Goal: Transaction & Acquisition: Purchase product/service

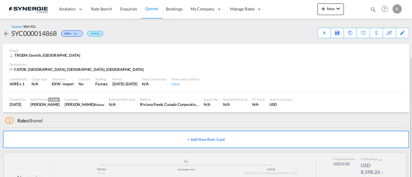
scroll to position [30, 0]
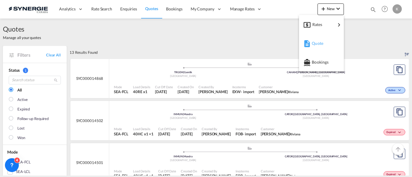
scroll to position [367, 0]
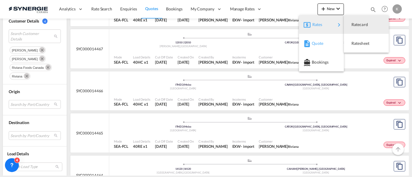
click at [311, 42] on div "Quote" at bounding box center [322, 43] width 36 height 14
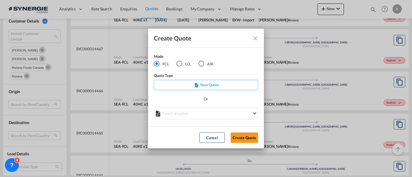
click at [181, 63] on div "LCL" at bounding box center [180, 64] width 6 height 6
click at [199, 112] on md-select "Select template *NEW* UBV Italy consol LCL Pablo Gomez Saldarriaga | 23 Sep 202…" at bounding box center [206, 114] width 104 height 12
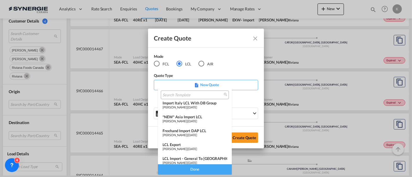
scroll to position [75, 0]
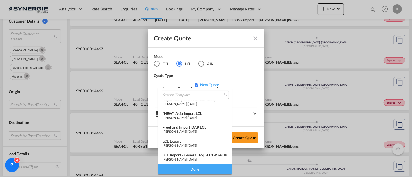
click at [187, 158] on span "Pablo Gomez Saldarriaga" at bounding box center [175, 160] width 24 height 4
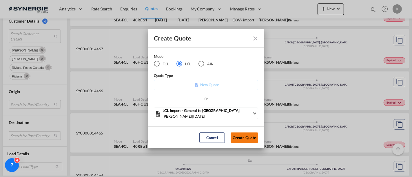
click at [235, 138] on button "Create Quote" at bounding box center [245, 138] width 28 height 10
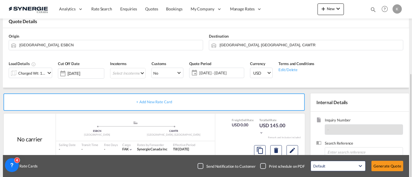
scroll to position [64, 0]
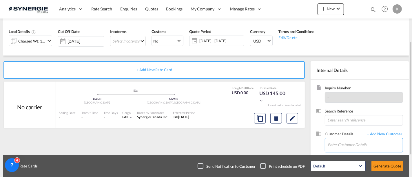
click at [362, 143] on input "Enter Customer Details" at bounding box center [365, 145] width 75 height 13
paste input "stephane.brousseau@prdistribution.ca"
type input "stephane.brousseau@prdistribution.ca"
click at [355, 124] on body "Analytics Reports Dashboard Rate Search Enquiries Quotes Bookings" at bounding box center [206, 88] width 412 height 177
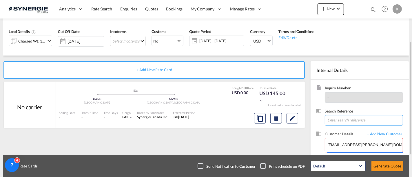
click at [355, 119] on input at bounding box center [364, 120] width 78 height 10
paste input "Re: New booking S : Rivit C : PR Distribution Ramassage Maritime"
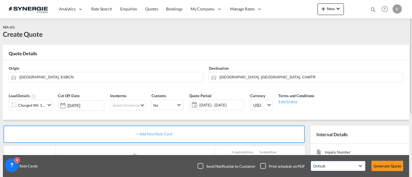
type input "Re: New booking S : Rivit C : PR Distribution Ramassage Maritime"
click at [51, 76] on input "Barcelona, ESBCN" at bounding box center [109, 77] width 181 height 10
paste input "40064"
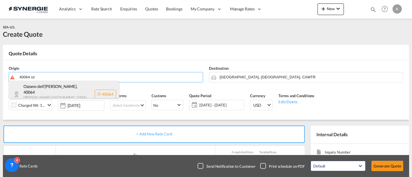
click at [53, 91] on div "Ozzano dell'Emilia , 40064 Emilia-Romagna , Italy IT-40064" at bounding box center [64, 94] width 110 height 27
type input "IT-40064, Ozzano dell'Emilia, Emilia-Romagna"
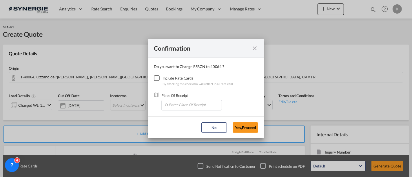
click at [157, 76] on div "Checkbox No Ink" at bounding box center [157, 78] width 6 height 6
click at [188, 102] on input "Enter Place Of Receipt" at bounding box center [192, 105] width 57 height 9
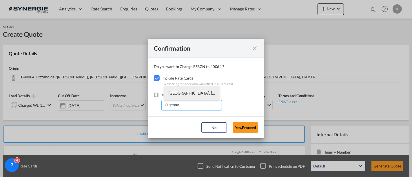
click at [188, 93] on span "ITGOA, Genova, Italy, Southern Europe, Europe" at bounding box center [274, 93] width 212 height 5
type input "ITGOA, Genova, Italy, Southern Europe, Europe"
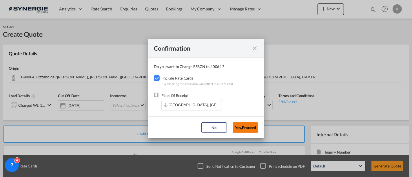
click at [244, 125] on button "Yes,Proceed" at bounding box center [246, 128] width 26 height 10
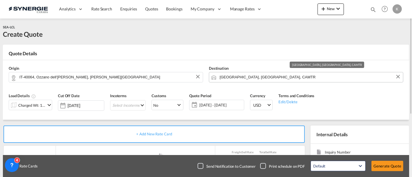
click at [238, 79] on input "Montreal, QC, CAMTR" at bounding box center [310, 77] width 181 height 10
click at [259, 76] on input "Montreal, QC, CAMTR" at bounding box center [310, 77] width 181 height 10
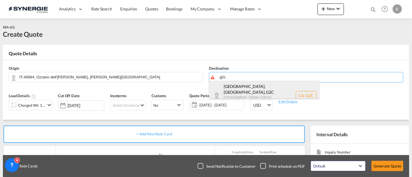
click at [240, 90] on div "Québec, QC , G2C Quebec / Québec Canada CA-G2C" at bounding box center [264, 96] width 110 height 30
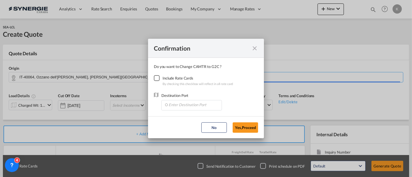
type input "CA-G2C, Québec, QC, Quebec / Québec"
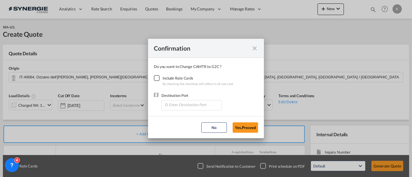
click at [149, 81] on md-dialog-content "Do you want to Change CAMTR to G2C ? Include Rate Cards By checking this checkb…" at bounding box center [206, 87] width 116 height 59
click at [154, 77] on div "Checkbox No Ink" at bounding box center [157, 78] width 6 height 6
click at [174, 104] on input "Enter Destination Port" at bounding box center [192, 105] width 57 height 9
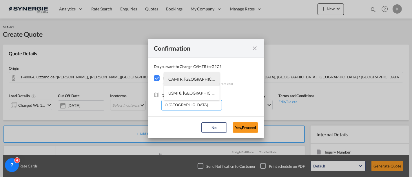
click at [192, 78] on span "CAMTR, Montreal, QC, Canada, North America, Americas" at bounding box center [282, 79] width 228 height 5
type input "CAMTR, Montreal, QC, Canada, North America, Americas"
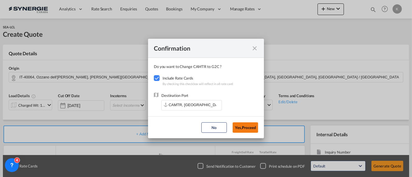
click at [245, 130] on button "Yes,Proceed" at bounding box center [246, 128] width 26 height 10
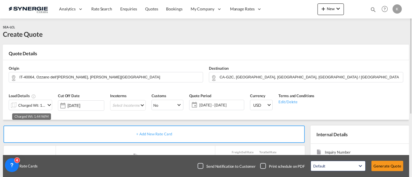
click at [36, 104] on div "Charged Wt: 1.44 W/M" at bounding box center [31, 105] width 27 height 8
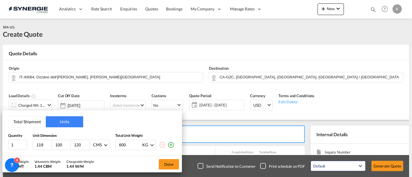
click at [47, 145] on input "119" at bounding box center [44, 145] width 16 height 5
drag, startPoint x: 41, startPoint y: 144, endPoint x: 38, endPoint y: 144, distance: 3.5
click at [41, 144] on input "119" at bounding box center [44, 145] width 16 height 5
drag, startPoint x: 38, startPoint y: 144, endPoint x: 35, endPoint y: 143, distance: 3.0
click at [37, 144] on input "119" at bounding box center [44, 145] width 16 height 5
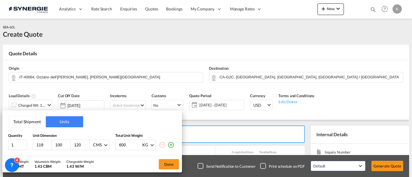
click at [29, 143] on div "1 119 100 120 CMS CMS Inches 600 KG KG LB" at bounding box center [92, 145] width 168 height 10
click at [38, 147] on input "119" at bounding box center [44, 145] width 16 height 5
click at [37, 146] on input "119" at bounding box center [44, 145] width 16 height 5
type input "120"
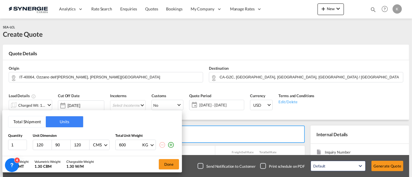
type input "90"
type input "197"
click at [172, 143] on md-icon "icon-plus-circle-outline" at bounding box center [171, 145] width 7 height 7
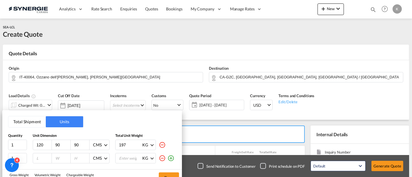
click at [39, 158] on input "number" at bounding box center [44, 158] width 16 height 5
type input "120"
type input "80"
type input "85"
type input "197"
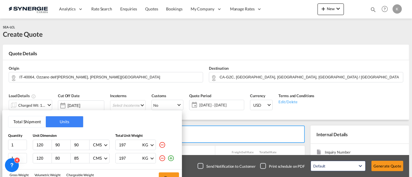
drag, startPoint x: 173, startPoint y: 158, endPoint x: 120, endPoint y: 155, distance: 53.2
click at [173, 158] on md-icon "icon-plus-circle-outline" at bounding box center [171, 158] width 7 height 7
click at [36, 170] on input "number" at bounding box center [44, 171] width 16 height 5
type input "120"
type input "80"
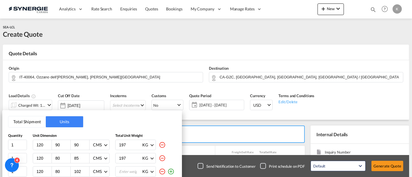
type input "102"
type input "197"
click at [170, 172] on md-icon "icon-plus-circle-outline" at bounding box center [171, 171] width 7 height 7
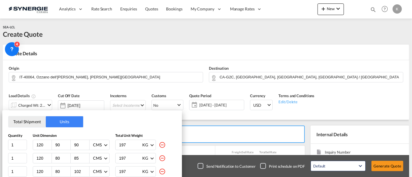
click at [122, 173] on input "197" at bounding box center [130, 172] width 23 height 10
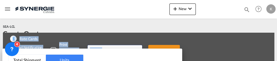
drag, startPoint x: 276, startPoint y: 59, endPoint x: 277, endPoint y: 71, distance: 11.9
click at [277, 61] on html "Analytics Reports Dashboard Rate Search Enquiries Quotes" at bounding box center [138, 30] width 277 height 61
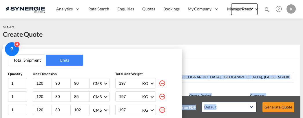
scroll to position [13, 0]
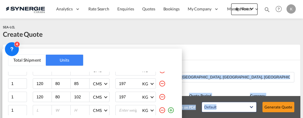
click at [31, 61] on button "Total Shipment" at bounding box center [26, 60] width 37 height 11
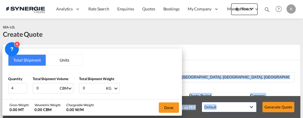
scroll to position [0, 0]
click at [157, 59] on div "Total Shipment Units Quantity 4 Total Shipment Volume 0 CBM CBM CFT Total Shipm…" at bounding box center [92, 74] width 180 height 51
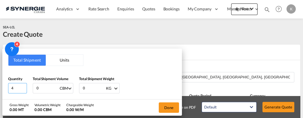
drag, startPoint x: 17, startPoint y: 87, endPoint x: 1, endPoint y: 85, distance: 15.8
click at [6, 90] on div "Total Shipment Units Quantity 4 Total Shipment Volume 0 CBM CBM CFT Total Shipm…" at bounding box center [92, 74] width 180 height 51
type input "5"
type input "3"
type input "3.8"
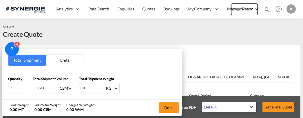
type input "3.98"
drag, startPoint x: 93, startPoint y: 92, endPoint x: 73, endPoint y: 90, distance: 20.7
click at [73, 92] on div "Quantity 5 Total Shipment Volume 3.98 CBM CBM CFT Total Shipment Weight 0 KG KG…" at bounding box center [92, 84] width 168 height 17
type input "822"
click at [170, 106] on button "Done" at bounding box center [169, 108] width 20 height 10
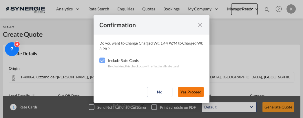
click at [188, 91] on button "Yes,Proceed" at bounding box center [191, 92] width 26 height 10
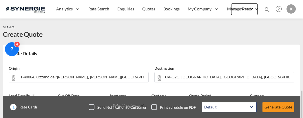
scroll to position [64, 0]
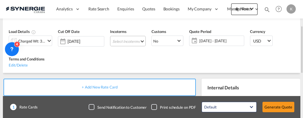
click at [135, 39] on md-select "Select Incoterms CIF - import Cost,Insurance and Freight CFR - import Cost and …" at bounding box center [128, 41] width 36 height 10
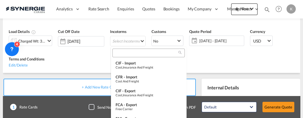
scroll to position [10, 0]
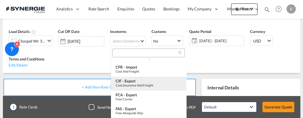
type md-option "[object Object]"
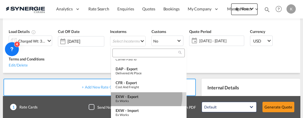
click at [133, 96] on div "EXW - export" at bounding box center [149, 96] width 66 height 5
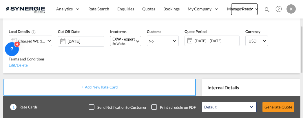
click at [130, 39] on div "EXW - export" at bounding box center [123, 39] width 23 height 4
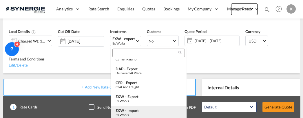
click at [132, 109] on div "EXW - import" at bounding box center [149, 110] width 66 height 5
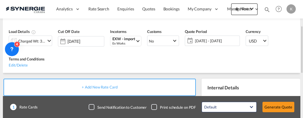
click at [212, 42] on span "03 Oct - 02 Nov 2025" at bounding box center [216, 40] width 43 height 5
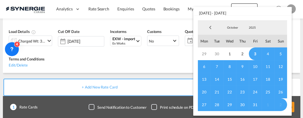
click at [256, 52] on span "3" at bounding box center [255, 54] width 13 height 13
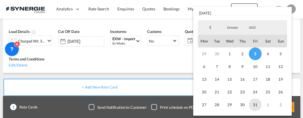
click at [257, 105] on span "31" at bounding box center [255, 105] width 13 height 13
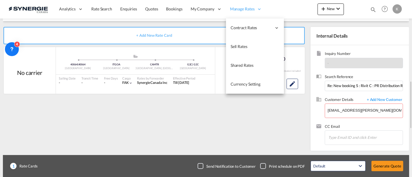
scroll to position [99, 0]
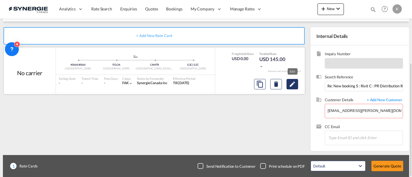
click at [295, 82] on md-icon "Edit" at bounding box center [292, 84] width 7 height 7
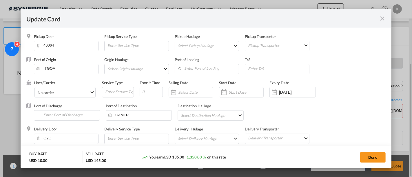
select select "per_w/m"
select select "flat"
select select "per_hbl"
select select "per_w/m"
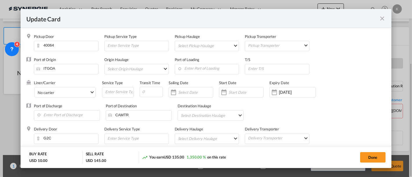
select select "per_bl"
select select "flat"
select select "per_bl"
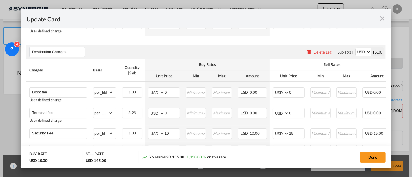
scroll to position [354, 0]
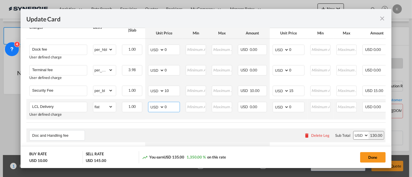
click at [158, 111] on select "AED AFN ALL AMD ANG AOA ARS AUD AWG AZN BAM BBD BDT BGN BHD BIF BMD BND BOB BRL…" at bounding box center [156, 107] width 15 height 8
select select "string:CAD"
click at [149, 106] on select "AED AFN ALL AMD ANG AOA ARS AUD AWG AZN BAM BBD BDT BGN BHD BIF BMD BND BOB BRL…" at bounding box center [156, 107] width 15 height 8
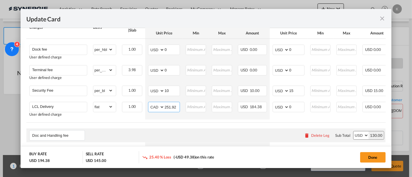
type input "251.92"
type input "203"
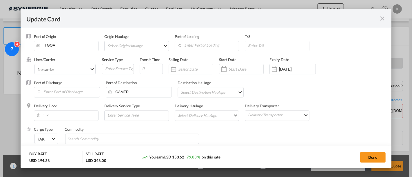
scroll to position [103, 0]
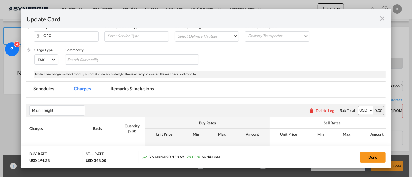
click at [126, 88] on md-tab-item "Remarks & Inclusions" at bounding box center [132, 90] width 57 height 16
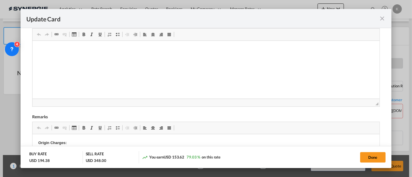
scroll to position [0, 0]
drag, startPoint x: 112, startPoint y: 57, endPoint x: 201, endPoint y: 58, distance: 89.3
click at [201, 58] on p "https://app.frontapp.com/open/msg_1hxvxtov?key=Oz2Act4Sb9yhc0rRfNLDjXtbMoROZZ1r" at bounding box center [206, 59] width 336 height 6
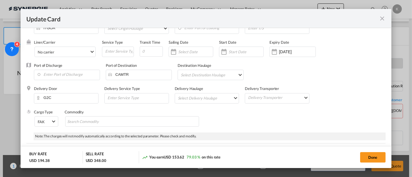
scroll to position [26, 0]
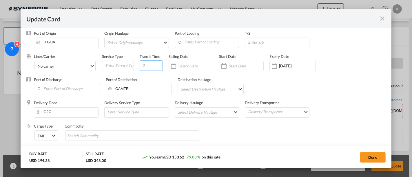
click at [152, 67] on input "Update CardPickup Door ..." at bounding box center [151, 66] width 23 height 10
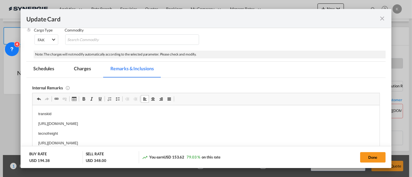
scroll to position [123, 0]
type input "21"
click at [51, 72] on md-tab-item "Schedules" at bounding box center [43, 69] width 35 height 16
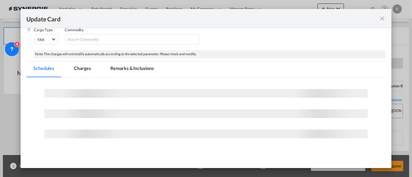
click at [87, 69] on md-tab-item "Charges" at bounding box center [82, 69] width 31 height 16
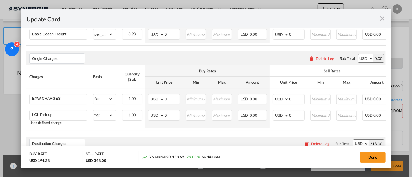
scroll to position [187, 0]
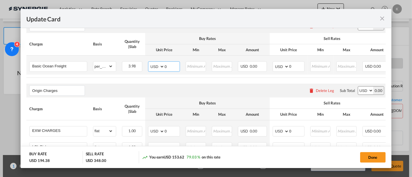
drag, startPoint x: 174, startPoint y: 63, endPoint x: 154, endPoint y: 67, distance: 19.9
click at [154, 67] on md-input-container "AED AFN ALL AMD ANG AOA ARS AUD AWG AZN BAM BBD BDT BGN BHD BIF BMD BND BOB BRL…" at bounding box center [164, 66] width 32 height 10
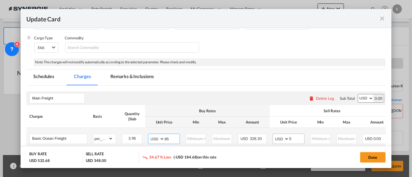
type input "85"
drag, startPoint x: 300, startPoint y: 135, endPoint x: 281, endPoint y: 142, distance: 20.3
click at [281, 142] on md-input-container "AED AFN ALL AMD ANG AOA ARS AUD AWG AZN BAM BBD BDT BGN BHD BIF BMD BND BOB BRL…" at bounding box center [289, 139] width 32 height 10
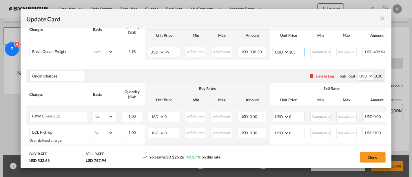
scroll to position [211, 0]
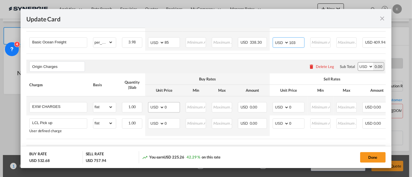
type input "103"
click at [157, 106] on select "AED AFN ALL AMD ANG AOA ARS AUD AWG AZN BAM BBD BDT BGN BHD BIF BMD BND BOB BRL…" at bounding box center [156, 107] width 15 height 8
select select "string:EUR"
click at [149, 104] on select "AED AFN ALL AMD ANG AOA ARS AUD AWG AZN BAM BBD BDT BGN BHD BIF BMD BND BOB BRL…" at bounding box center [156, 107] width 15 height 8
drag, startPoint x: 170, startPoint y: 109, endPoint x: 161, endPoint y: 110, distance: 9.3
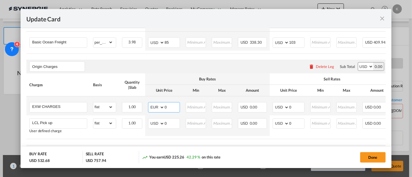
click at [161, 110] on md-input-container "AED AFN ALL AMD ANG AOA ARS AUD AWG AZN BAM BBD BDT BGN BHD BIF BMD BND BOB BRL…" at bounding box center [164, 107] width 32 height 10
type input "275"
type input "330"
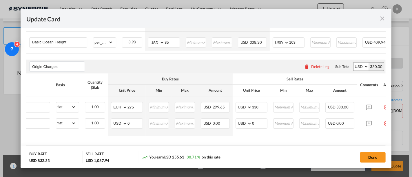
scroll to position [0, 50]
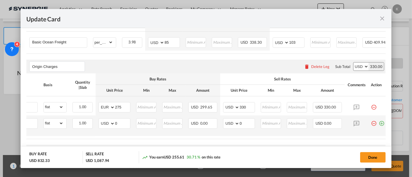
click at [375, 124] on md-icon "icon-minus-circle-outline red-400-fg pt-7" at bounding box center [374, 122] width 6 height 6
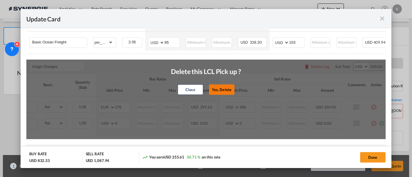
click at [216, 88] on button "Yes, Delete" at bounding box center [222, 90] width 26 height 10
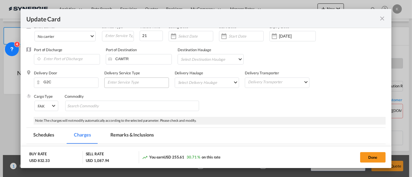
scroll to position [50, 0]
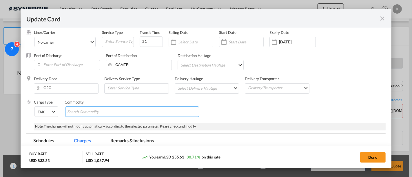
click at [97, 112] on input "Search Commodity" at bounding box center [93, 112] width 53 height 9
paste input "**Valid for general cargo only, NO DGR, STACKABLE **Custom inspection, if any, …"
type input "**Valid for general cargo only, NO DGR, STACKABLE **Custom inspection, if any, …"
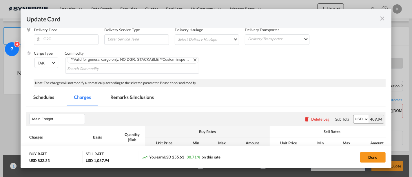
scroll to position [147, 0]
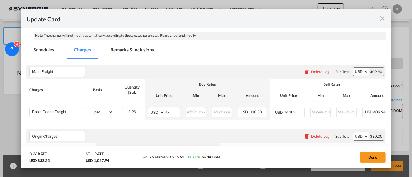
drag, startPoint x: 139, startPoint y: 47, endPoint x: 143, endPoint y: 72, distance: 24.9
click at [139, 47] on md-tab-item "Remarks & Inclusions" at bounding box center [132, 51] width 57 height 16
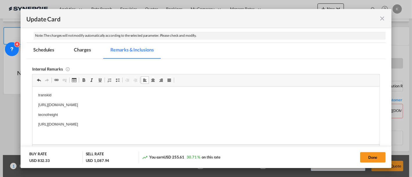
click at [192, 124] on p "https://app.frontapp.com/open/msg_1hxiurm7?key=gbzY2AJzgHIJtz0EqE3o4HldlrDO77vc" at bounding box center [206, 124] width 336 height 6
click at [87, 47] on md-tab-item "Charges" at bounding box center [82, 51] width 31 height 16
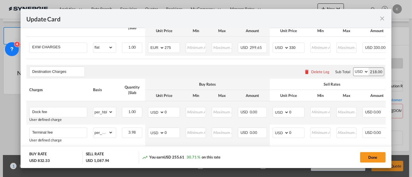
scroll to position [308, 0]
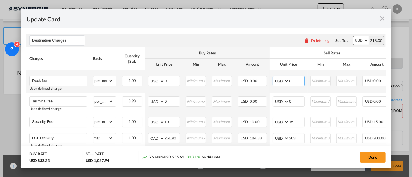
click at [279, 85] on select "AED AFN ALL AMD ANG AOA ARS AUD AWG AZN BAM BBD BDT BGN BHD BIF BMD BND BOB BRL…" at bounding box center [281, 81] width 15 height 8
drag, startPoint x: 291, startPoint y: 82, endPoint x: 286, endPoint y: 83, distance: 5.1
click at [286, 83] on md-input-container "AED AFN ALL AMD ANG AOA ARS AUD AWG AZN BAM BBD BDT BGN BHD BIF BMD BND BOB BRL…" at bounding box center [289, 81] width 32 height 10
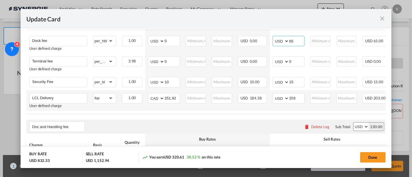
scroll to position [340, 0]
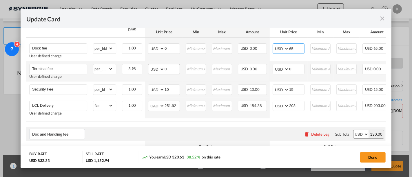
type input "65"
drag, startPoint x: 172, startPoint y: 76, endPoint x: 163, endPoint y: 75, distance: 9.0
click at [162, 74] on md-input-container "AED AFN ALL AMD ANG AOA ARS AUD AWG AZN BAM BBD BDT BGN BHD BIF BMD BND BOB BRL…" at bounding box center [164, 69] width 32 height 10
drag, startPoint x: 170, startPoint y: 72, endPoint x: 150, endPoint y: 74, distance: 20.7
click at [150, 74] on md-input-container "AED AFN ALL AMD ANG AOA ARS AUD AWG AZN BAM BBD BDT BGN BHD BIF BMD BND BOB BRL…" at bounding box center [164, 69] width 32 height 10
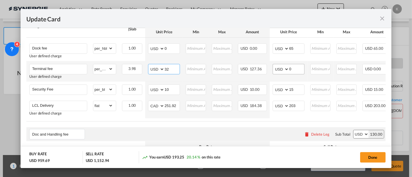
type input "32"
drag, startPoint x: 303, startPoint y: 72, endPoint x: 280, endPoint y: 72, distance: 22.3
click at [280, 72] on md-input-container "AED AFN ALL AMD ANG AOA ARS AUD AWG AZN BAM BBD BDT BGN BHD BIF BMD BND BOB BRL…" at bounding box center [289, 69] width 32 height 10
type input "36"
drag, startPoint x: 169, startPoint y: 94, endPoint x: 163, endPoint y: 95, distance: 5.8
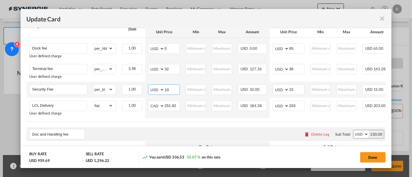
click at [163, 95] on md-input-container "AED AFN ALL AMD ANG AOA ARS AUD AWG AZN BAM BBD BDT BGN BHD BIF BMD BND BOB BRL…" at bounding box center [164, 90] width 32 height 10
type input "100"
click at [58, 90] on input "Security Fee" at bounding box center [59, 89] width 55 height 9
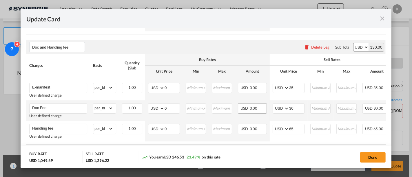
scroll to position [437, 0]
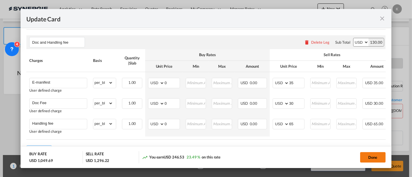
type input "Security Fee and handling"
click at [373, 156] on button "Done" at bounding box center [373, 157] width 26 height 10
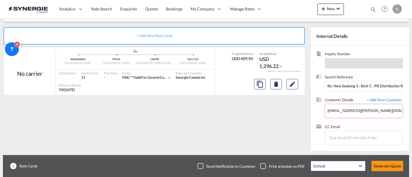
type input "01 Nov 2025"
click at [202, 164] on div "Checkbox No Ink" at bounding box center [201, 166] width 6 height 6
click at [378, 114] on body "Analytics Reports Dashboard Rate Search Enquiries Quotes Bookings" at bounding box center [206, 88] width 412 height 177
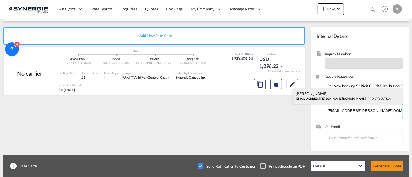
click at [339, 95] on div "Stephane Brousseau stephane.brousseau@prdistribution.ca | PR DISTRIBUTION" at bounding box center [348, 96] width 110 height 16
type input "PR DISTRIBUTION, Stephane Brousseau, stephane.brousseau@prdistribution.ca"
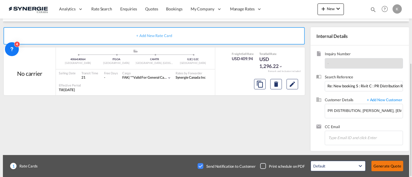
click at [391, 164] on button "Generate Quote" at bounding box center [388, 166] width 32 height 10
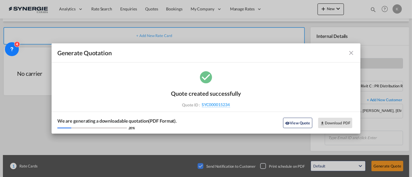
drag, startPoint x: 235, startPoint y: 104, endPoint x: 232, endPoint y: 103, distance: 3.0
click at [232, 103] on div "Quote ID : SYC000015234" at bounding box center [205, 104] width 67 height 5
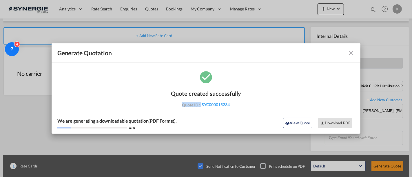
click at [232, 106] on div "Quote ID : SYC000015234" at bounding box center [205, 104] width 67 height 5
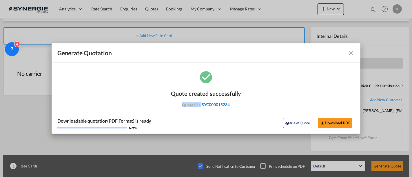
drag, startPoint x: 234, startPoint y: 103, endPoint x: 230, endPoint y: 106, distance: 4.8
click at [230, 106] on div "Quote ID : SYC000015234" at bounding box center [205, 104] width 67 height 5
copy div "SYC000015234"
click at [351, 51] on md-icon "icon-close fg-AAA8AD cursor m-0" at bounding box center [351, 53] width 7 height 7
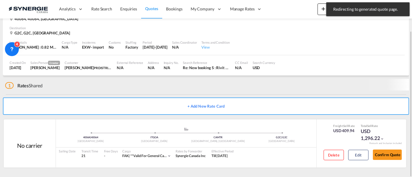
scroll to position [33, 0]
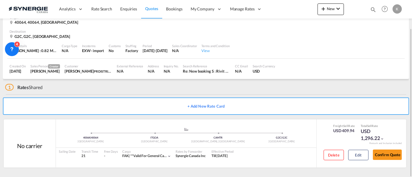
click at [149, 10] on span "Quotes" at bounding box center [151, 8] width 13 height 5
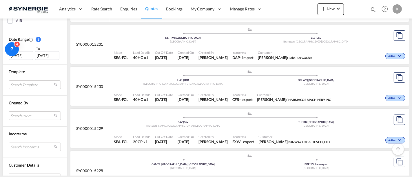
scroll to position [193, 0]
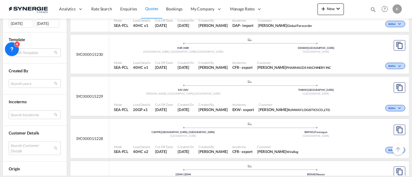
click at [27, 147] on md-select "Search Customer Details user name user lian Lemos lian.lemos@salcologistics.com…" at bounding box center [35, 148] width 52 height 13
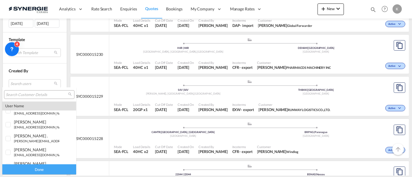
scroll to position [97, 0]
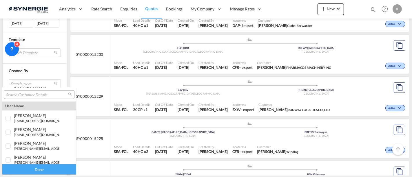
click at [32, 95] on input "search" at bounding box center [37, 94] width 62 height 5
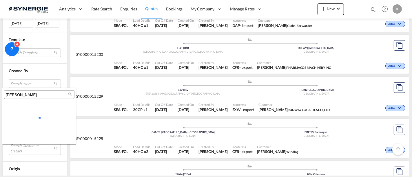
scroll to position [0, 0]
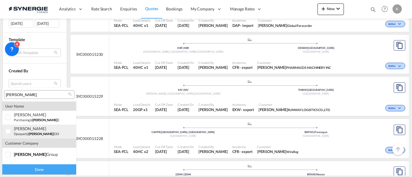
type input "tilton"
click at [11, 132] on div at bounding box center [9, 132] width 6 height 6
click at [26, 170] on div "Done" at bounding box center [39, 170] width 74 height 10
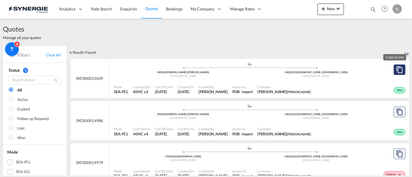
click at [396, 72] on md-icon "assets/icons/custom/copyQuote.svg" at bounding box center [399, 69] width 7 height 7
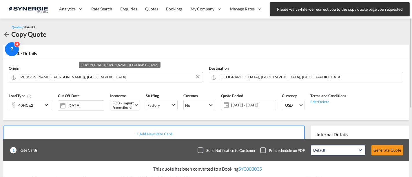
click at [76, 82] on md-autocomplete "Jawaharlal Nehru (Nhava Sheva), INNSA" at bounding box center [109, 77] width 181 height 10
click at [65, 73] on input "Jawaharlal Nehru (Nhava Sheva), INNSA" at bounding box center [109, 77] width 181 height 10
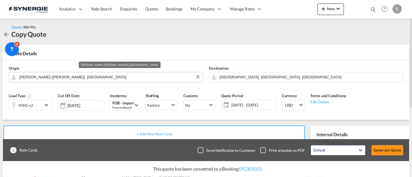
click at [59, 81] on md-autocomplete "Jawaharlal Nehru (Nhava Sheva), INNSA" at bounding box center [109, 77] width 181 height 10
click at [62, 77] on input "Jawaharlal Nehru (Nhava Sheva), INNSA" at bounding box center [109, 77] width 181 height 10
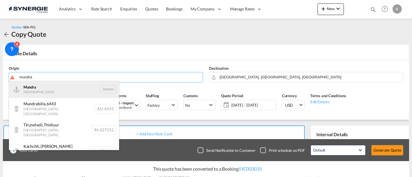
click at [39, 90] on div "Mundra India INMUN" at bounding box center [64, 89] width 110 height 17
type input "Mundra, INMUN"
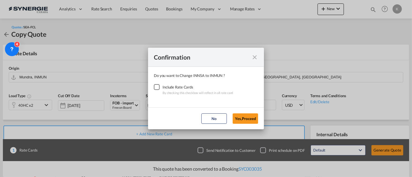
click at [158, 87] on div "Checkbox No Ink" at bounding box center [157, 87] width 6 height 6
click at [239, 119] on button "Yes,Proceed" at bounding box center [246, 119] width 26 height 10
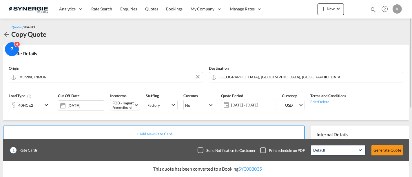
click at [37, 106] on div "40HC x2" at bounding box center [26, 105] width 34 height 10
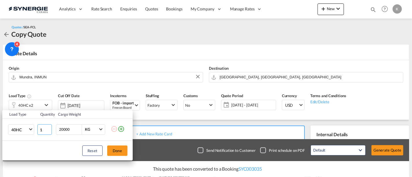
type input "1"
click at [50, 132] on input "1" at bounding box center [44, 130] width 14 height 10
click at [113, 148] on button "Done" at bounding box center [117, 151] width 20 height 10
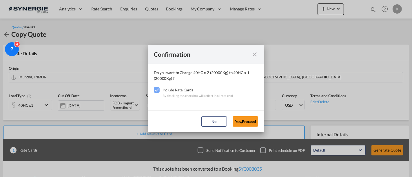
click at [246, 121] on button "Yes,Proceed" at bounding box center [246, 122] width 26 height 10
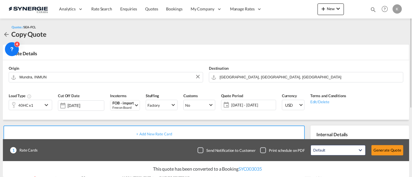
click at [254, 103] on span "03 Oct - 02 Nov 2025" at bounding box center [252, 105] width 43 height 5
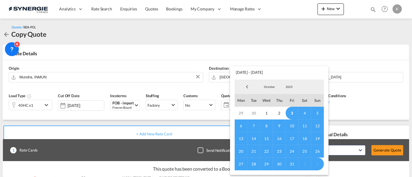
click at [292, 113] on span "3" at bounding box center [292, 113] width 13 height 13
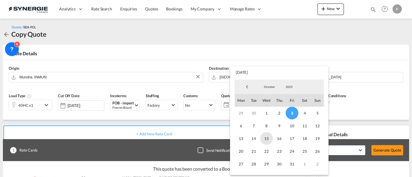
click at [262, 137] on span "15" at bounding box center [266, 138] width 13 height 13
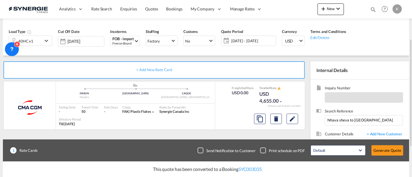
scroll to position [97, 0]
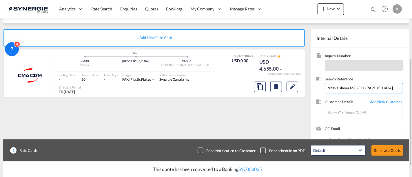
drag, startPoint x: 348, startPoint y: 87, endPoint x: 316, endPoint y: 91, distance: 32.8
click at [316, 91] on div "Inquiry Number - Search Reference Nhava sheva to Montreal Customer Details + Ad…" at bounding box center [360, 101] width 99 height 106
type input "Hazira / Mundra to Montreal"
click at [343, 109] on input "Enter Customer Details" at bounding box center [365, 112] width 75 height 13
click at [344, 113] on input "Enter Customer Details" at bounding box center [365, 112] width 75 height 13
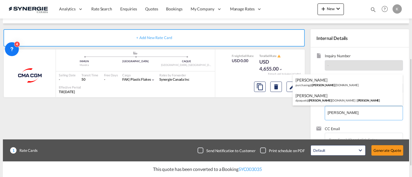
click at [319, 101] on div "David Paquet dpaquet@ tilton group.com | tilton" at bounding box center [348, 98] width 110 height 16
type input "tilton, David Paquet, dpaquet@tiltongroup.com"
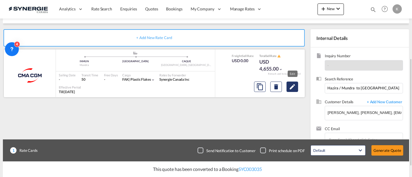
click at [291, 86] on md-icon "Edit" at bounding box center [292, 86] width 7 height 7
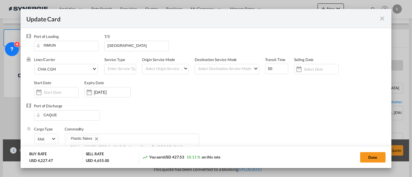
click at [385, 17] on md-icon "icon-close fg-AAA8AD m-0 pointer" at bounding box center [382, 18] width 7 height 7
